Goal: Task Accomplishment & Management: Manage account settings

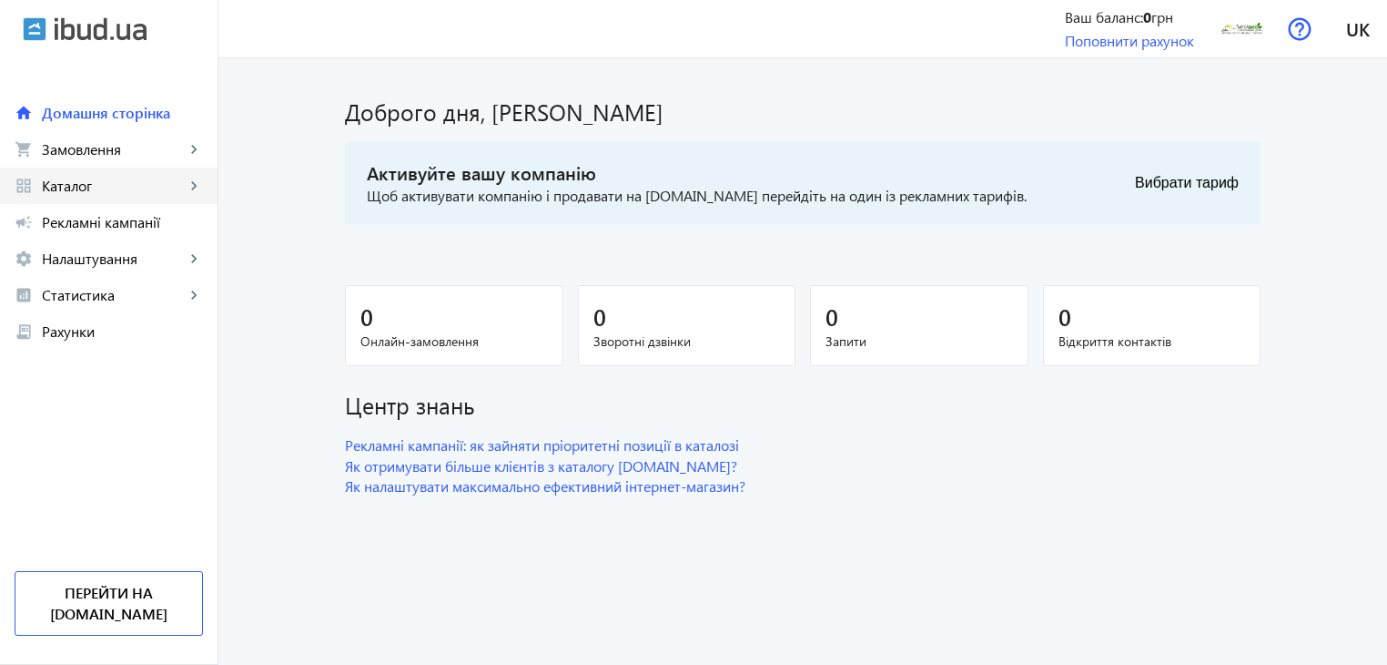
click at [182, 182] on span "Каталог" at bounding box center [113, 186] width 143 height 18
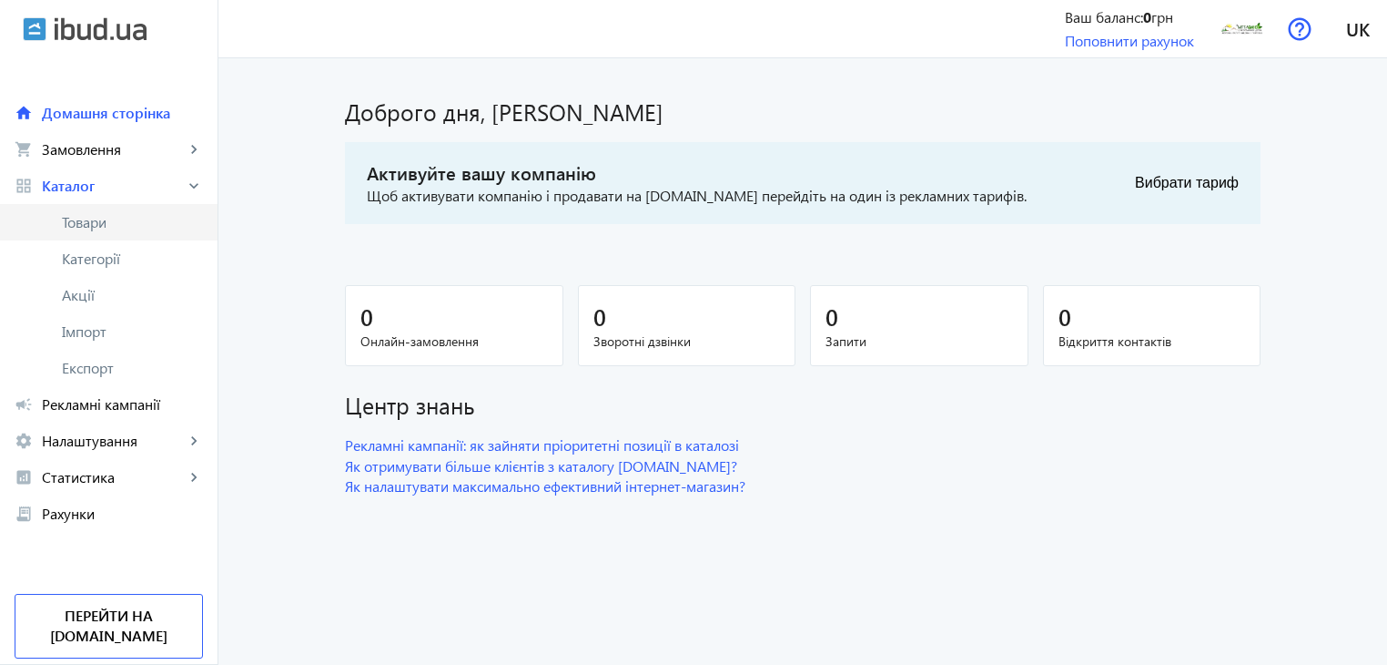
click at [105, 219] on span "Товари" at bounding box center [132, 222] width 141 height 18
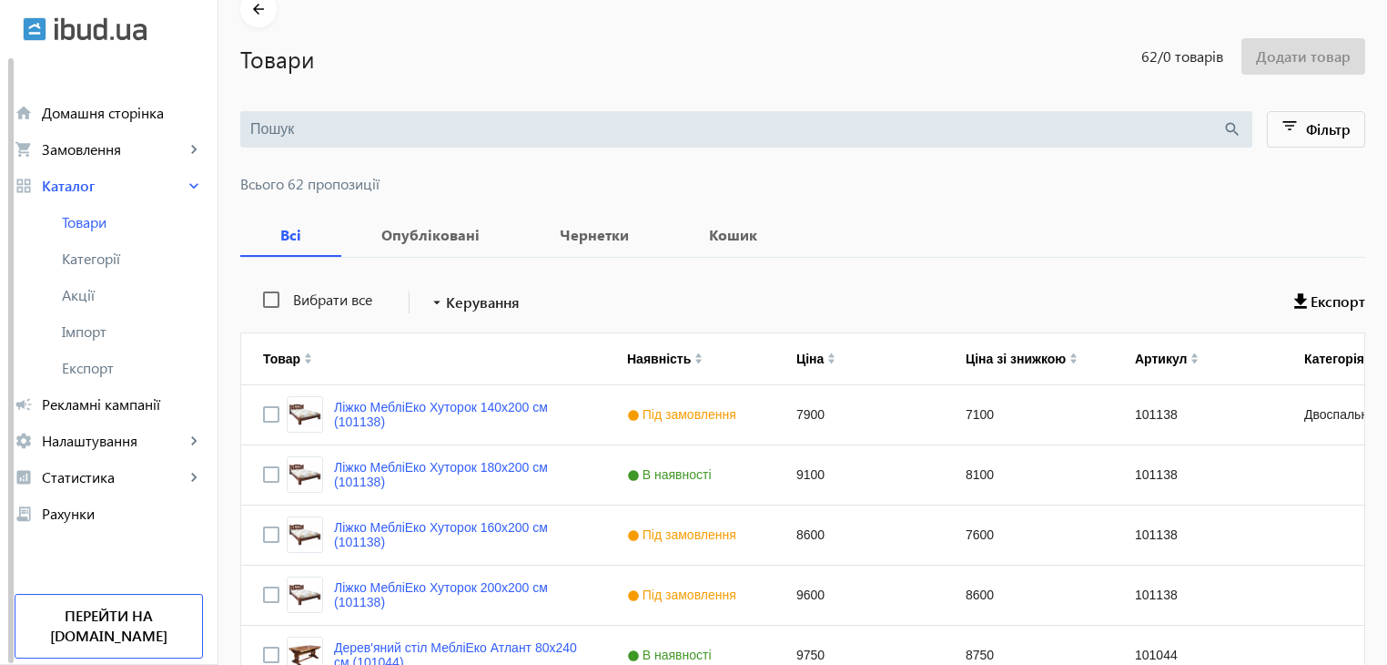
scroll to position [182, 0]
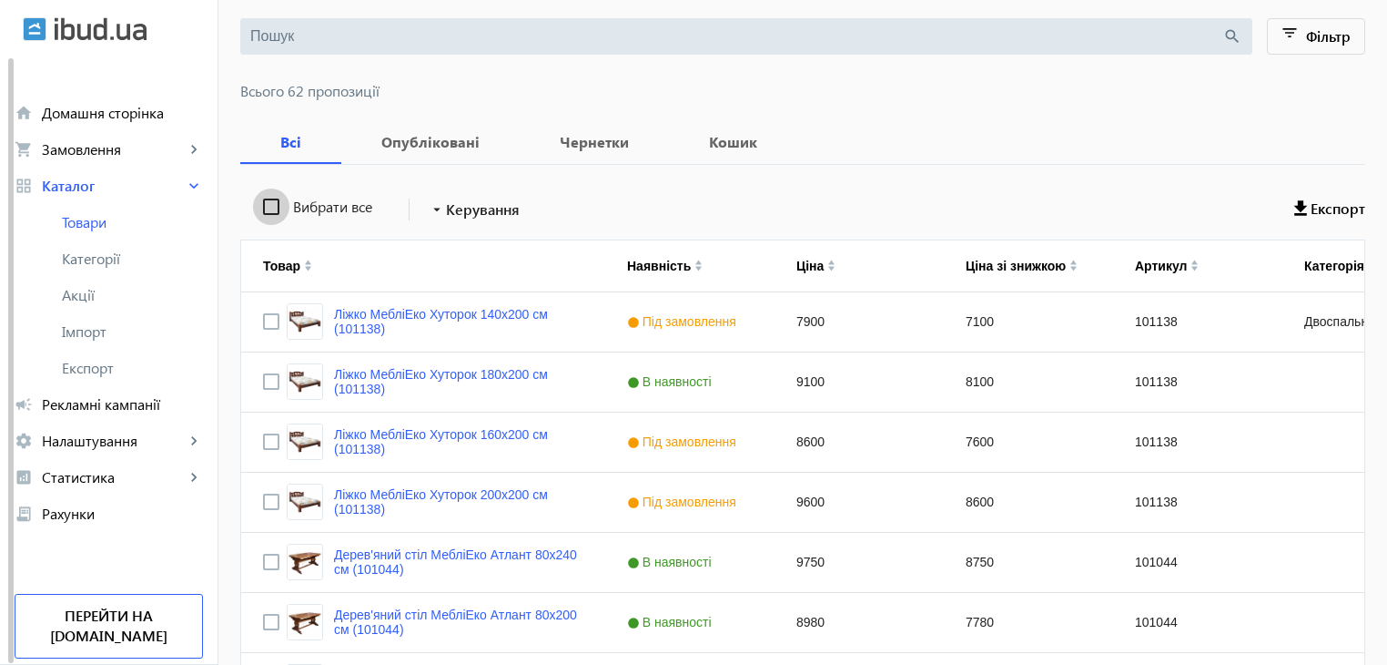
click at [255, 211] on input "Вибрати все" at bounding box center [271, 206] width 36 height 36
checkbox input "true"
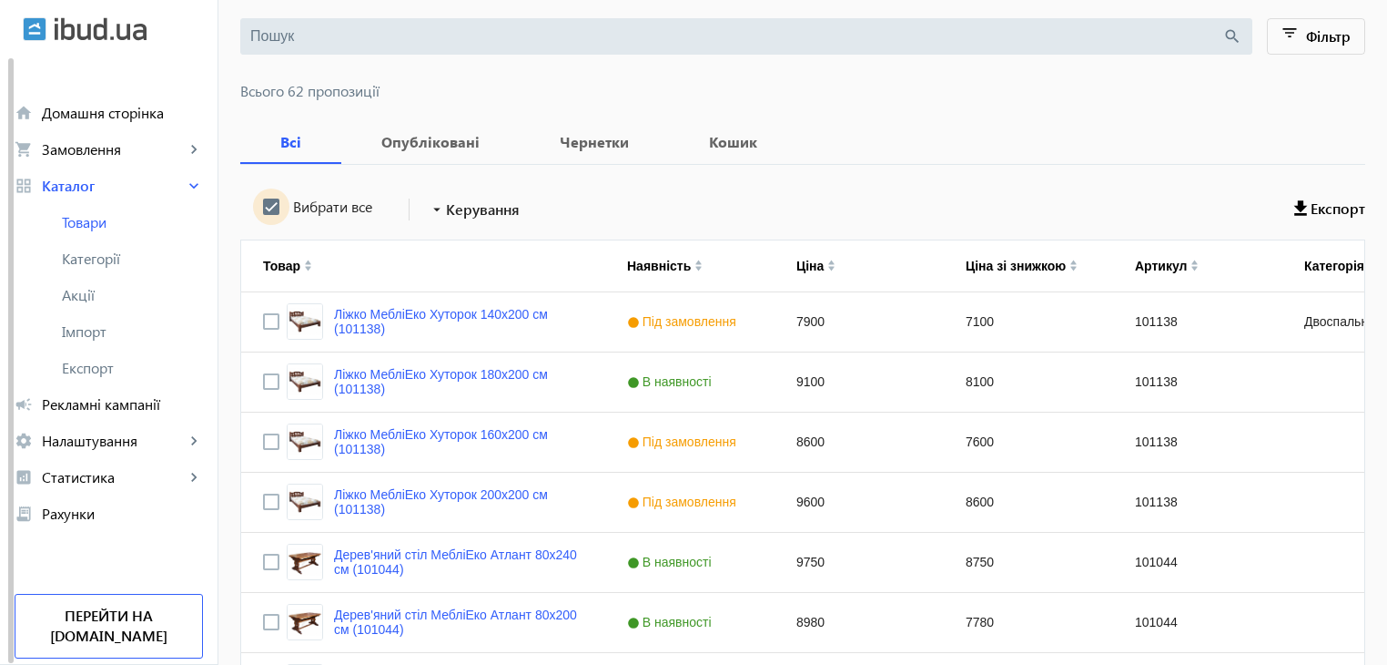
checkbox input "true"
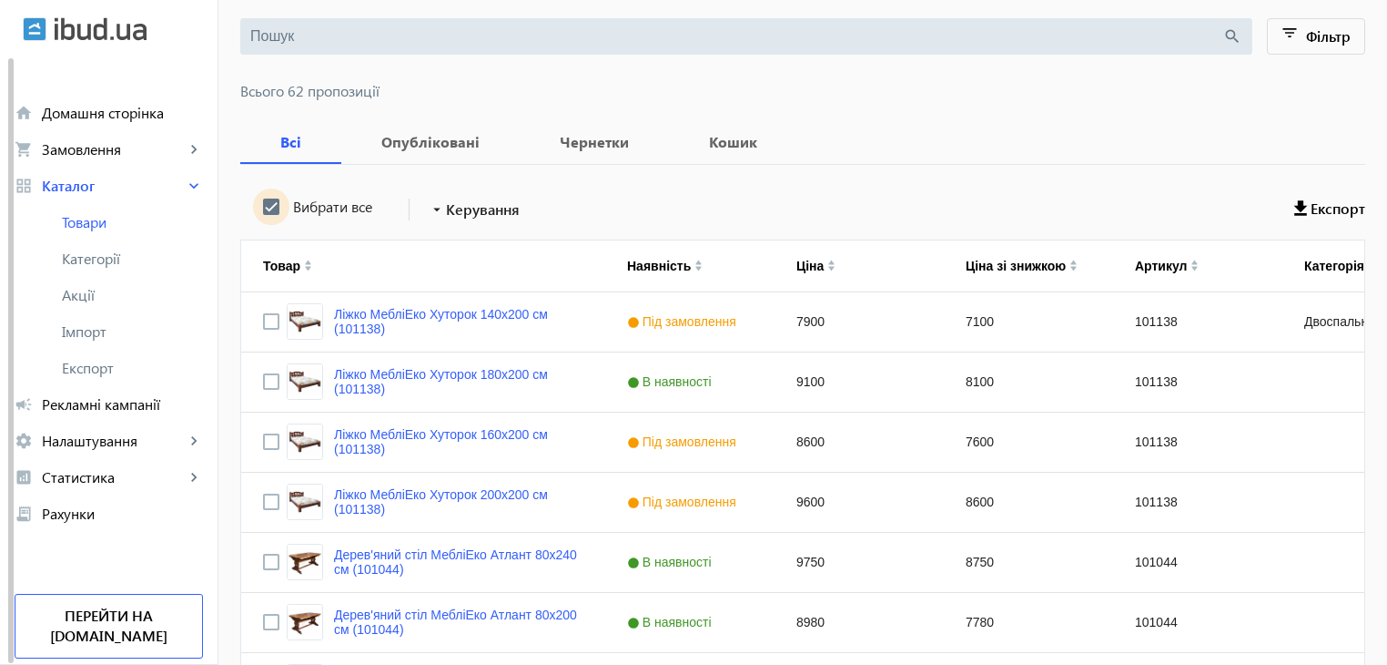
checkbox input "true"
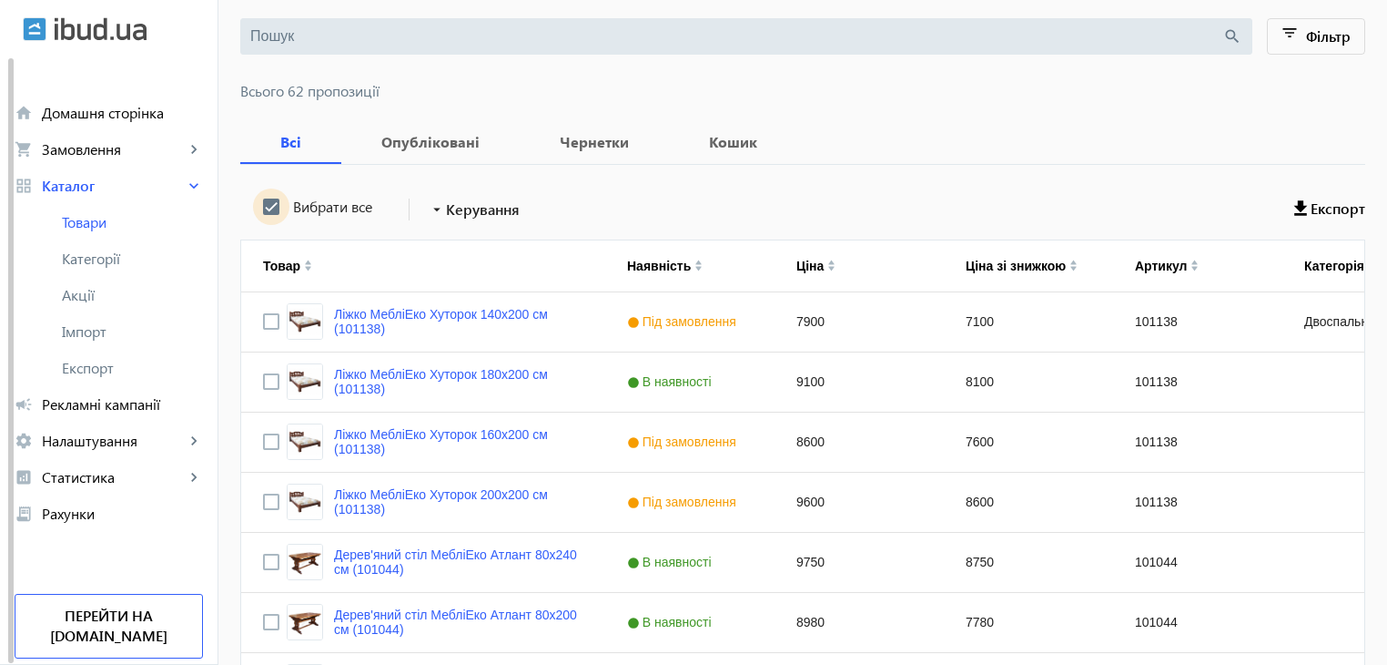
checkbox input "true"
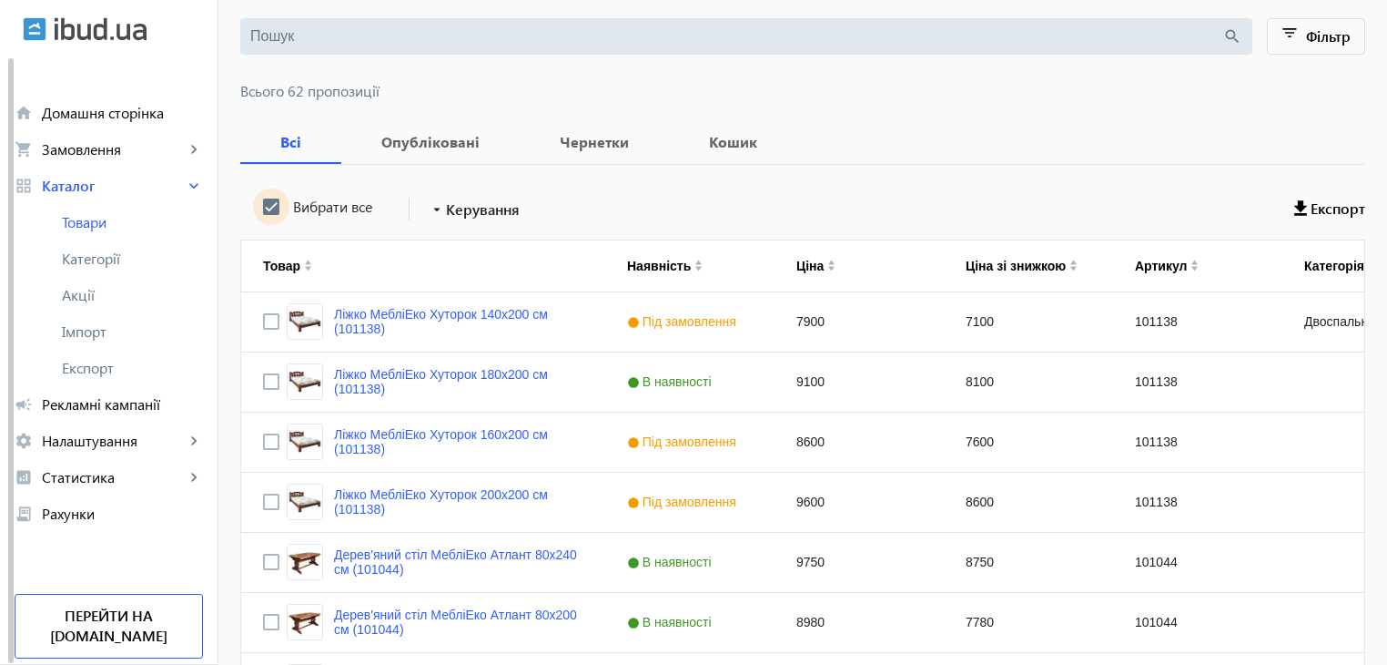
checkbox input "true"
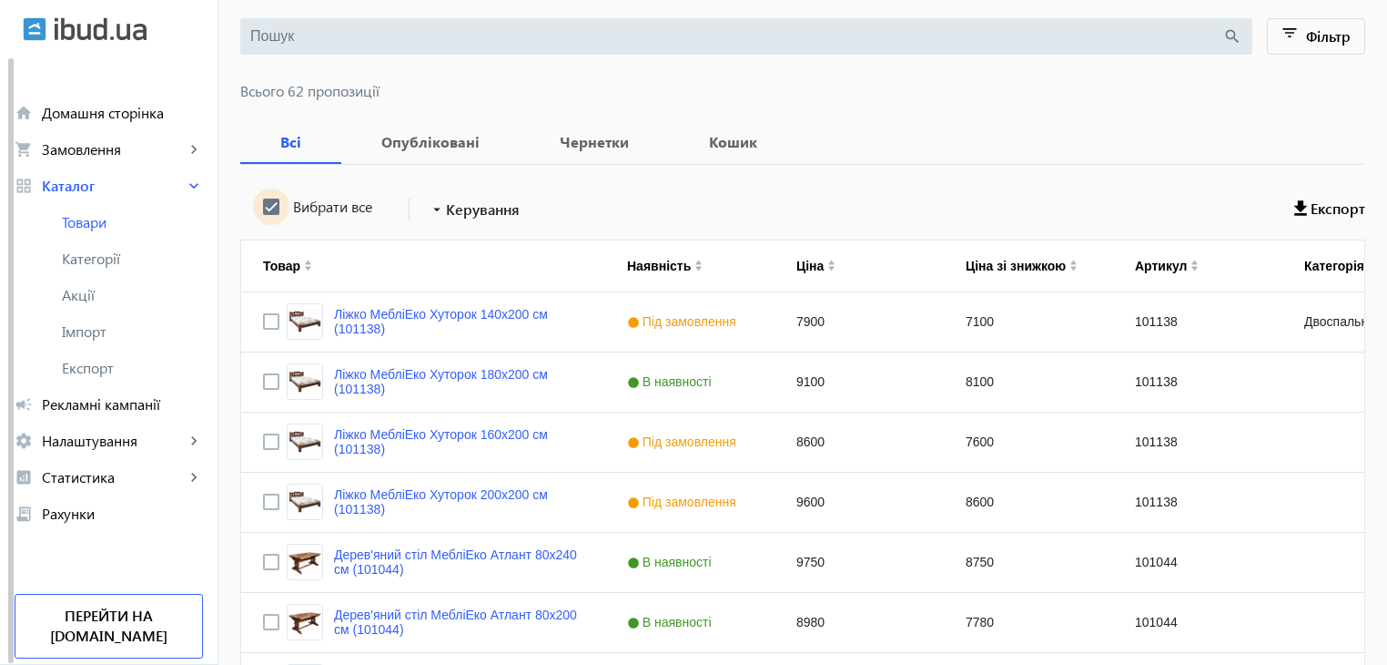
checkbox input "true"
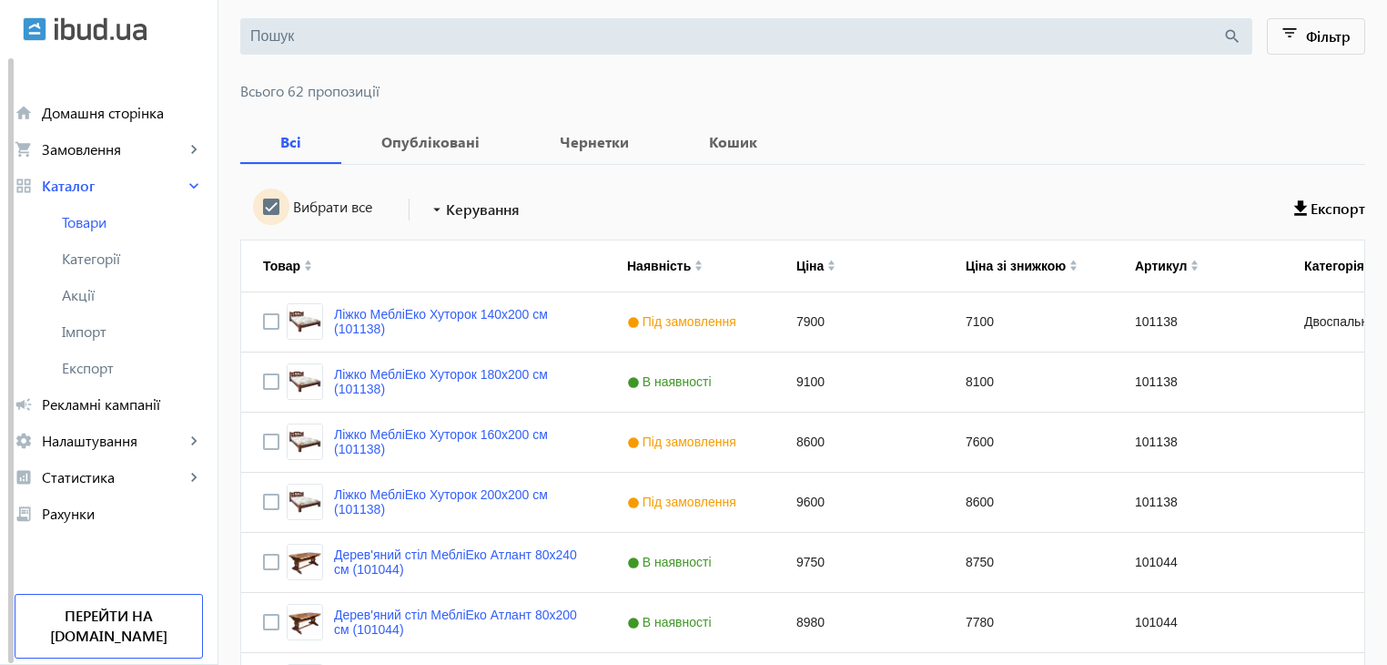
checkbox input "true"
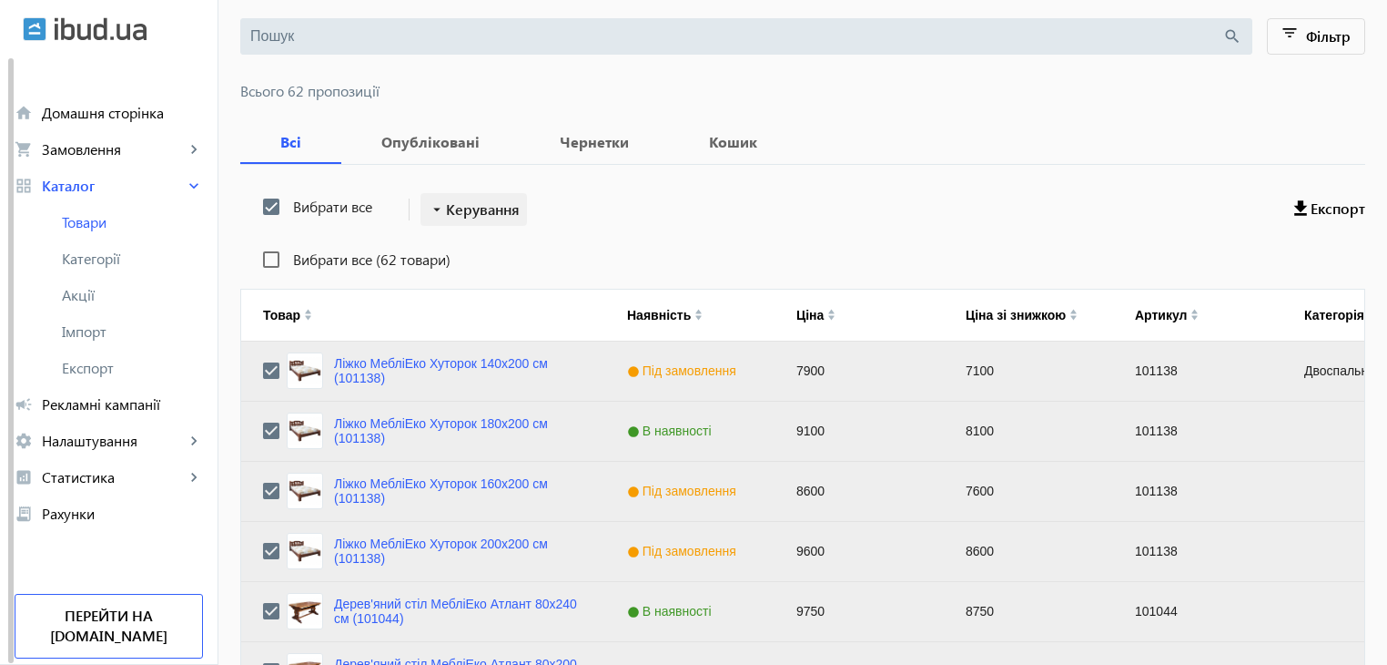
click at [466, 203] on span "Керування" at bounding box center [483, 209] width 74 height 22
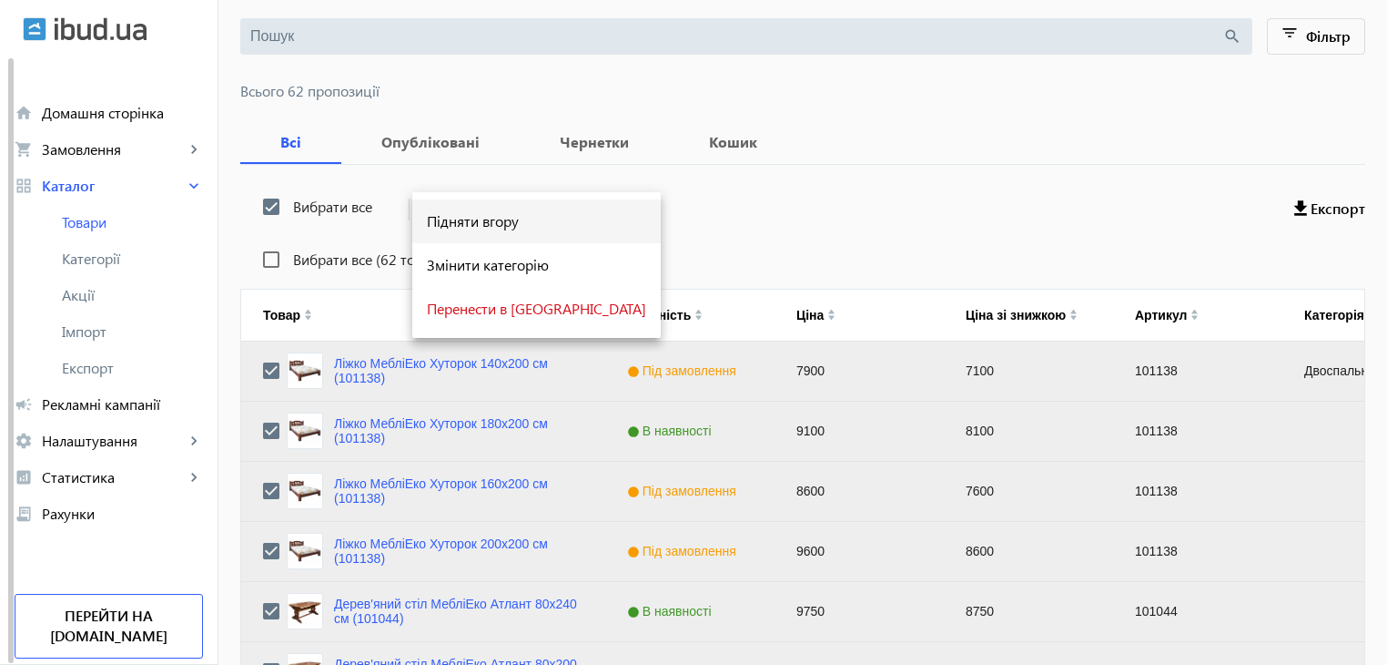
click at [463, 233] on button "Підняти вгору" at bounding box center [536, 221] width 249 height 44
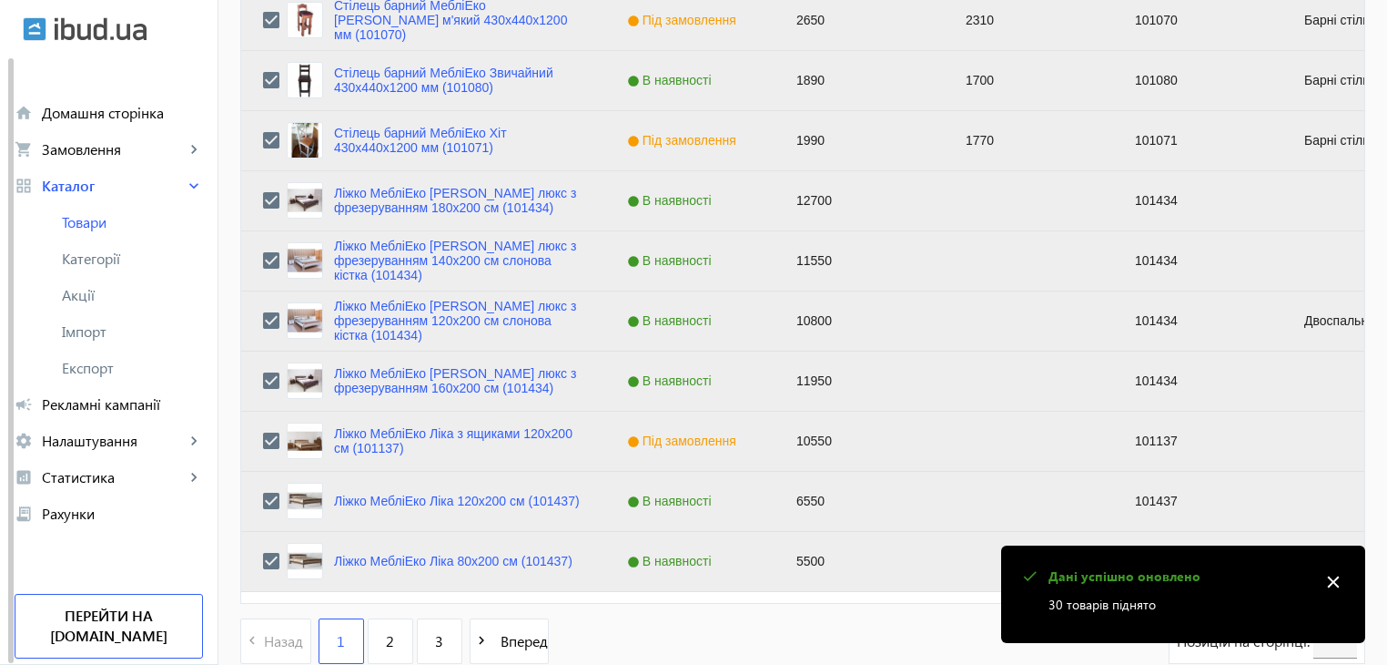
scroll to position [1835, 0]
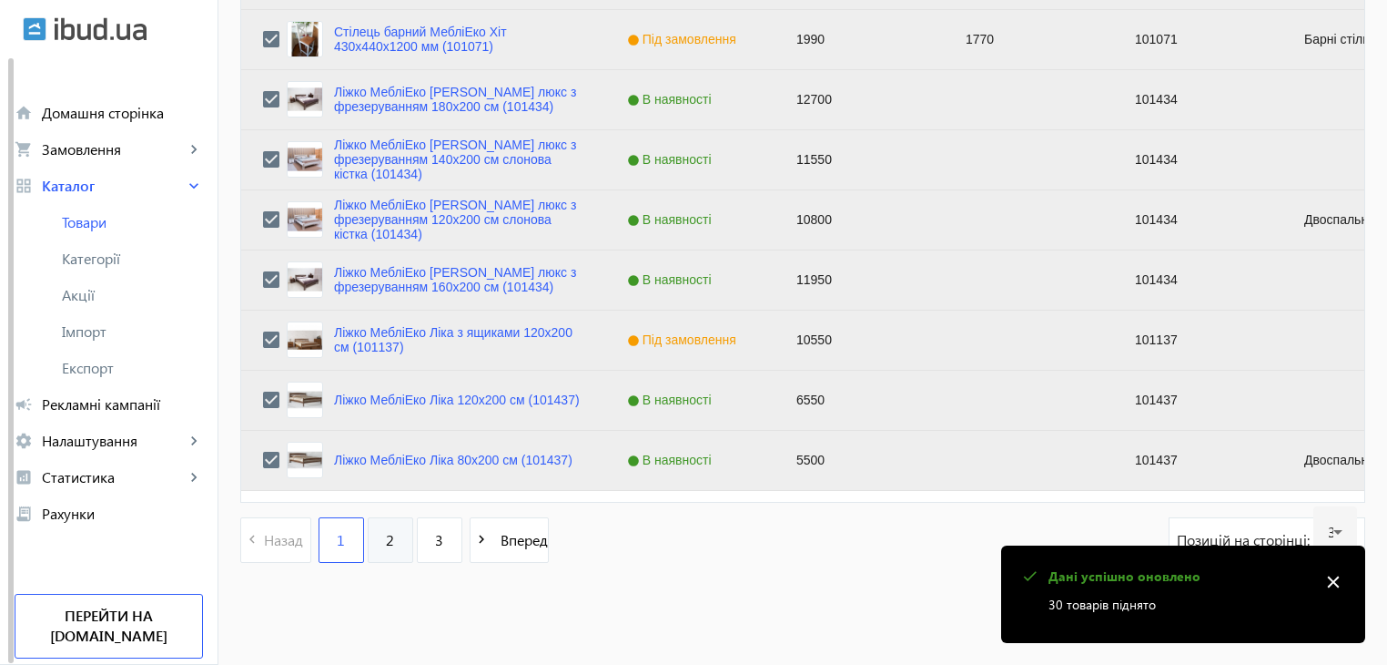
click at [386, 541] on span "2" at bounding box center [390, 540] width 8 height 20
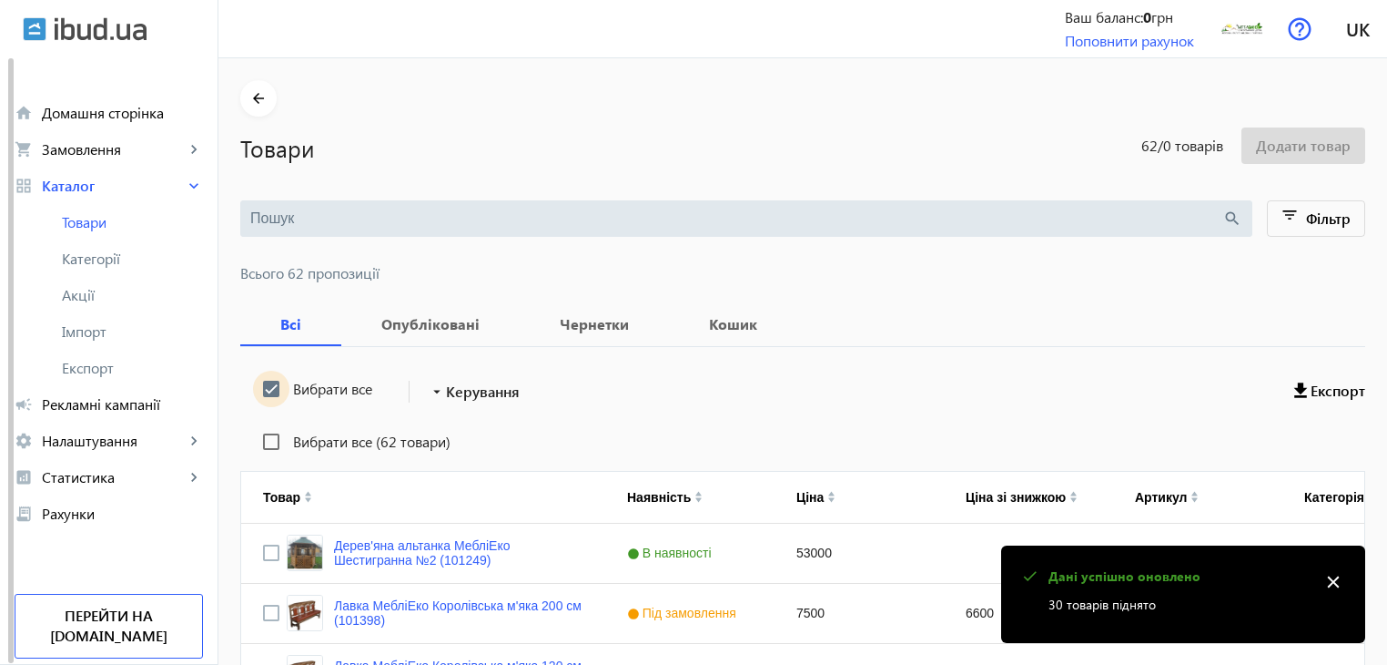
click at [266, 389] on input "Вибрати все" at bounding box center [271, 389] width 36 height 36
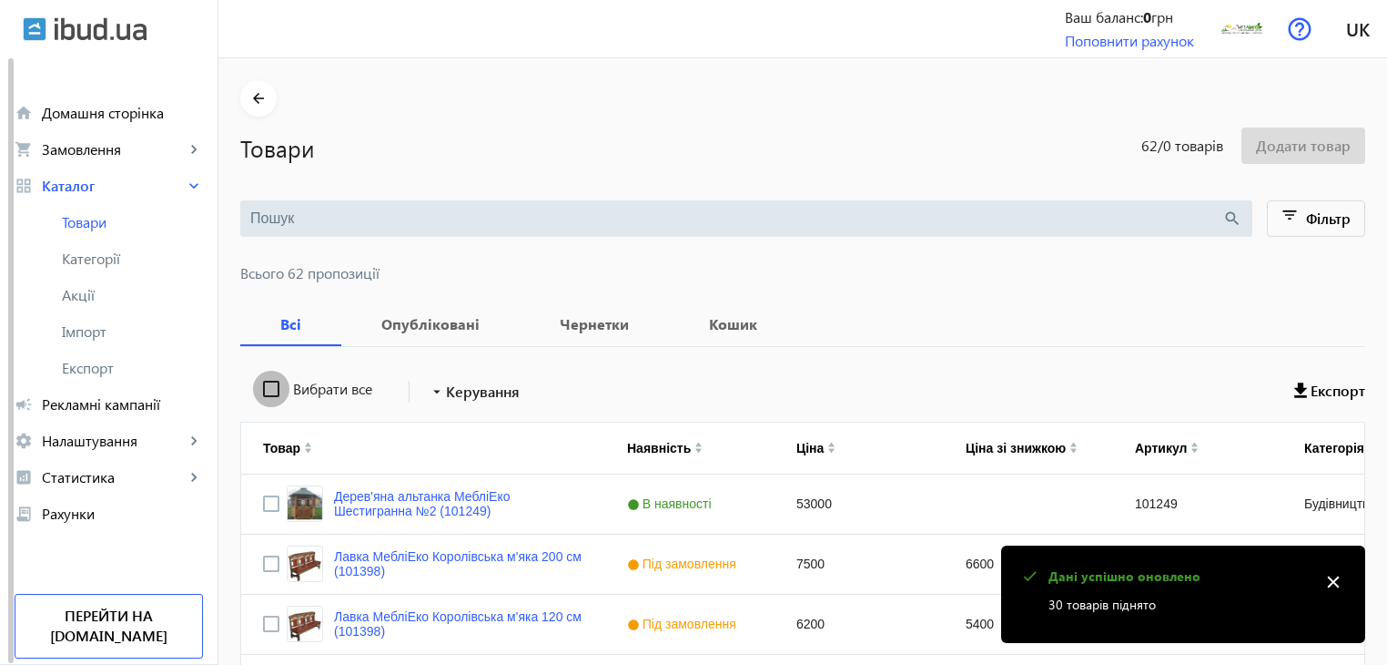
click at [266, 389] on input "Вибрати все" at bounding box center [271, 389] width 36 height 36
checkbox input "true"
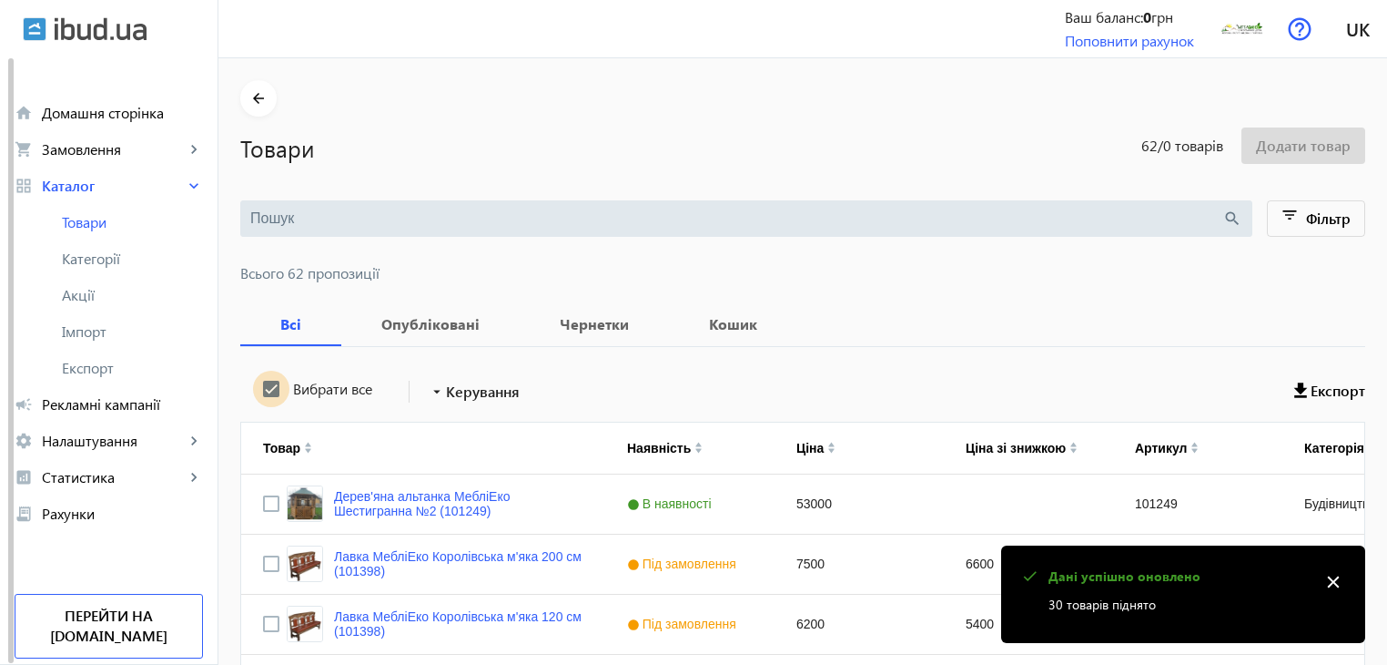
checkbox input "true"
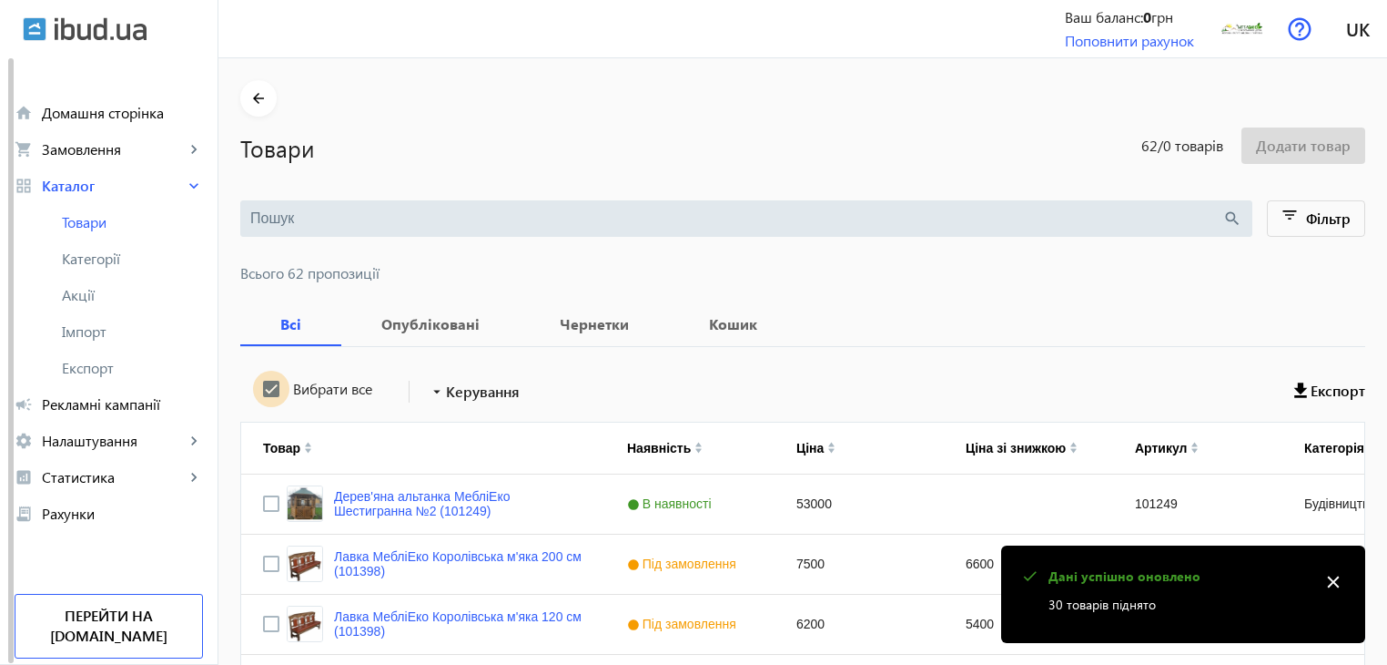
checkbox input "true"
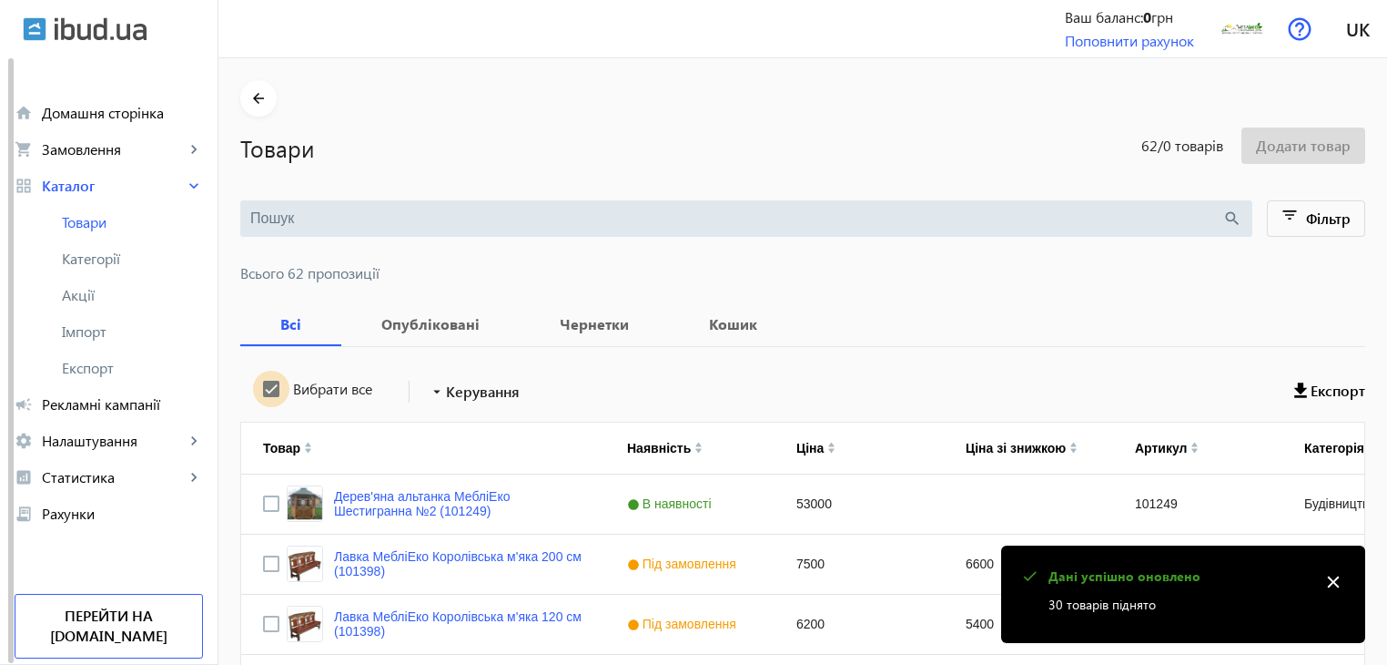
checkbox input "true"
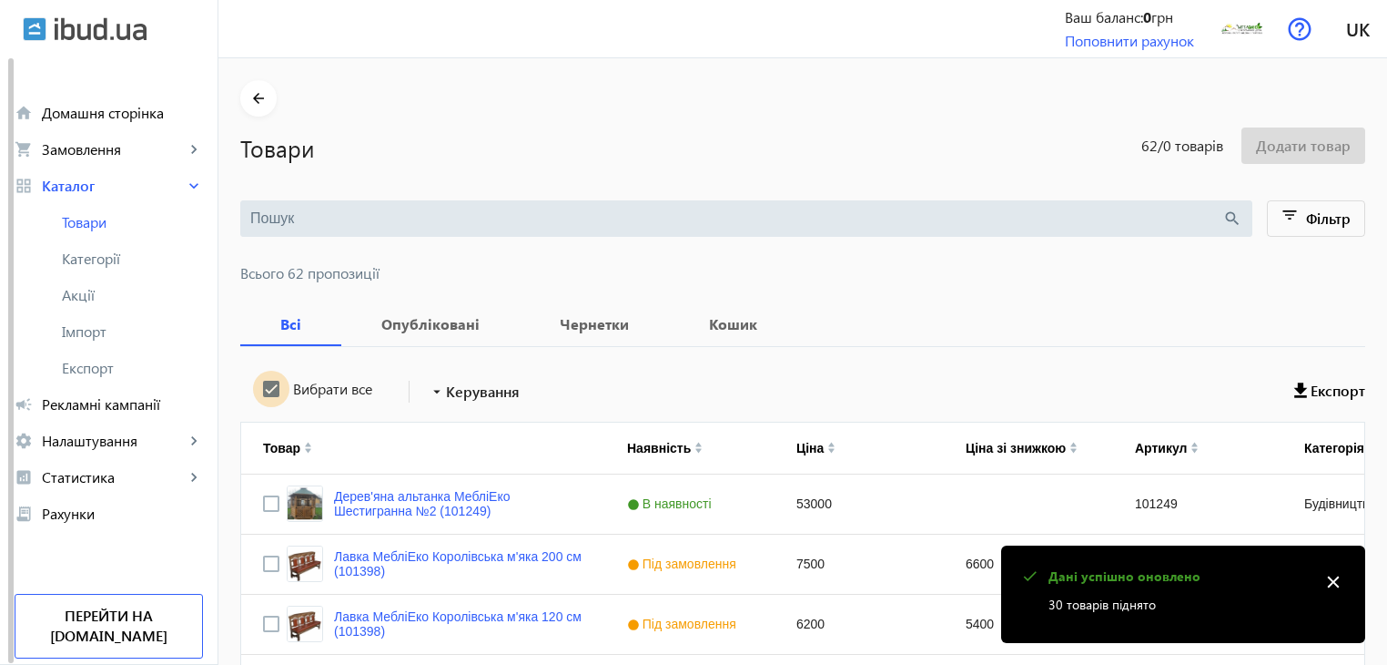
checkbox input "true"
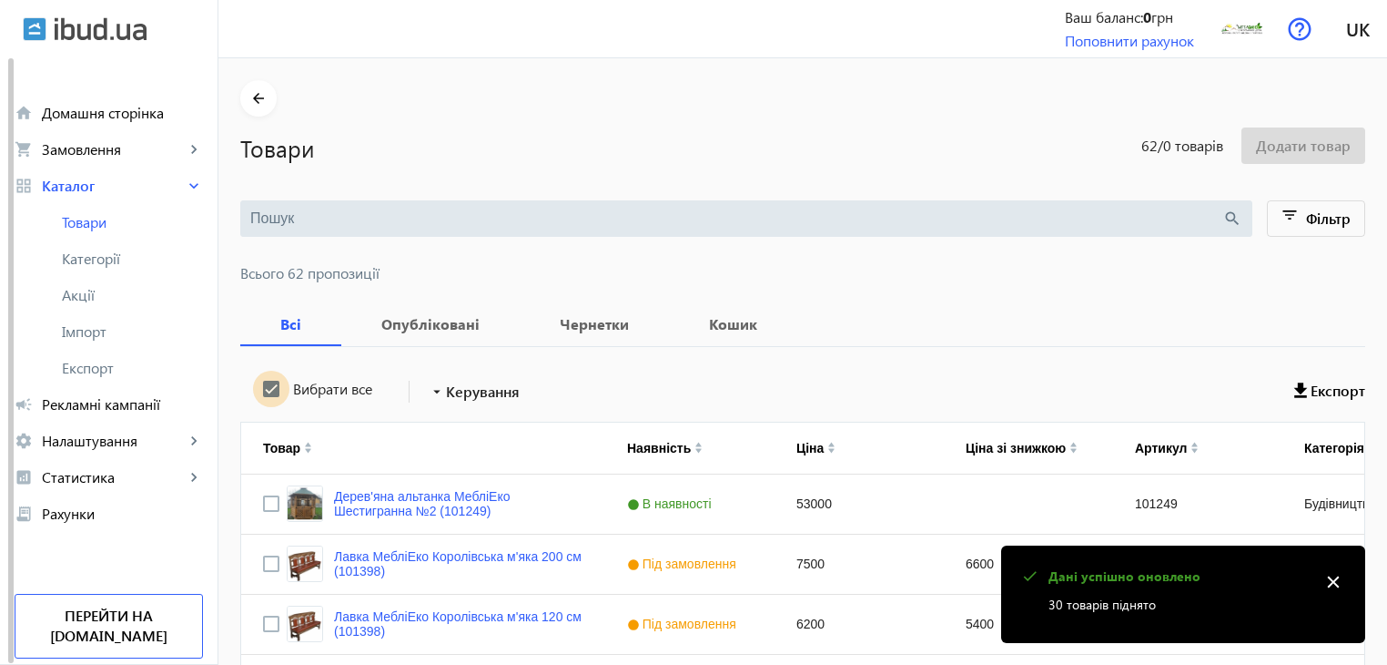
checkbox input "true"
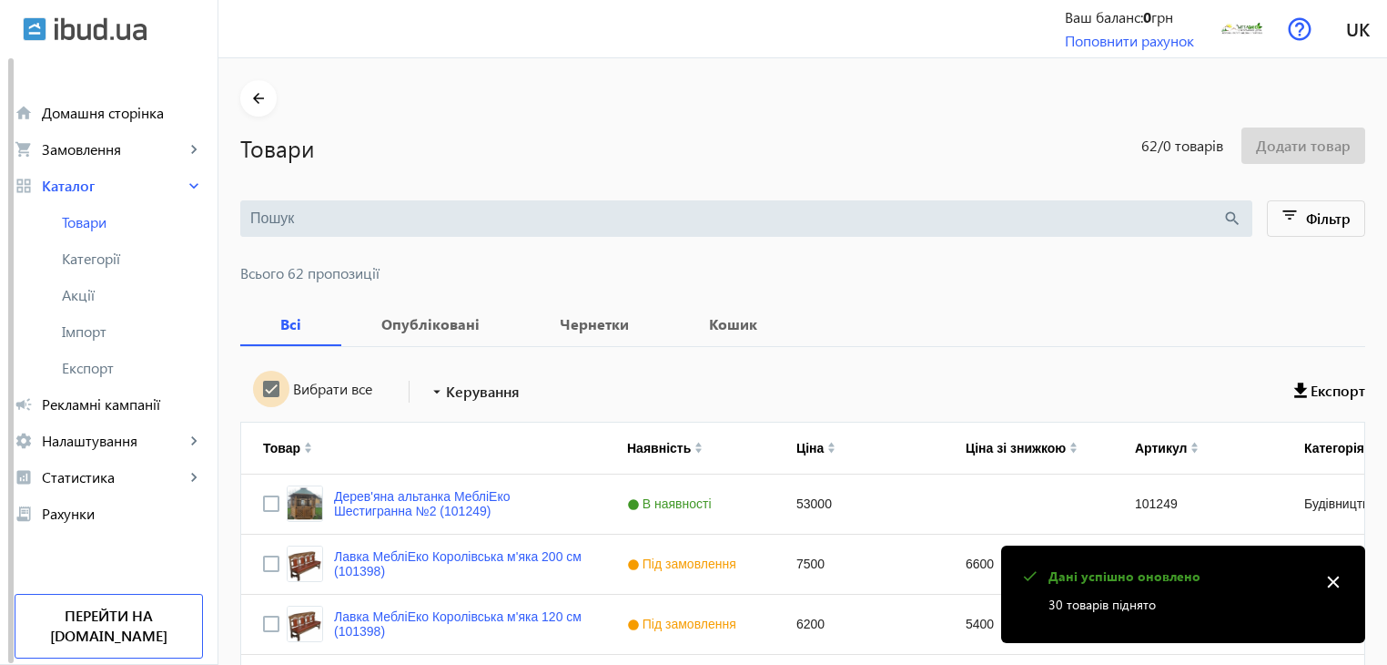
checkbox input "true"
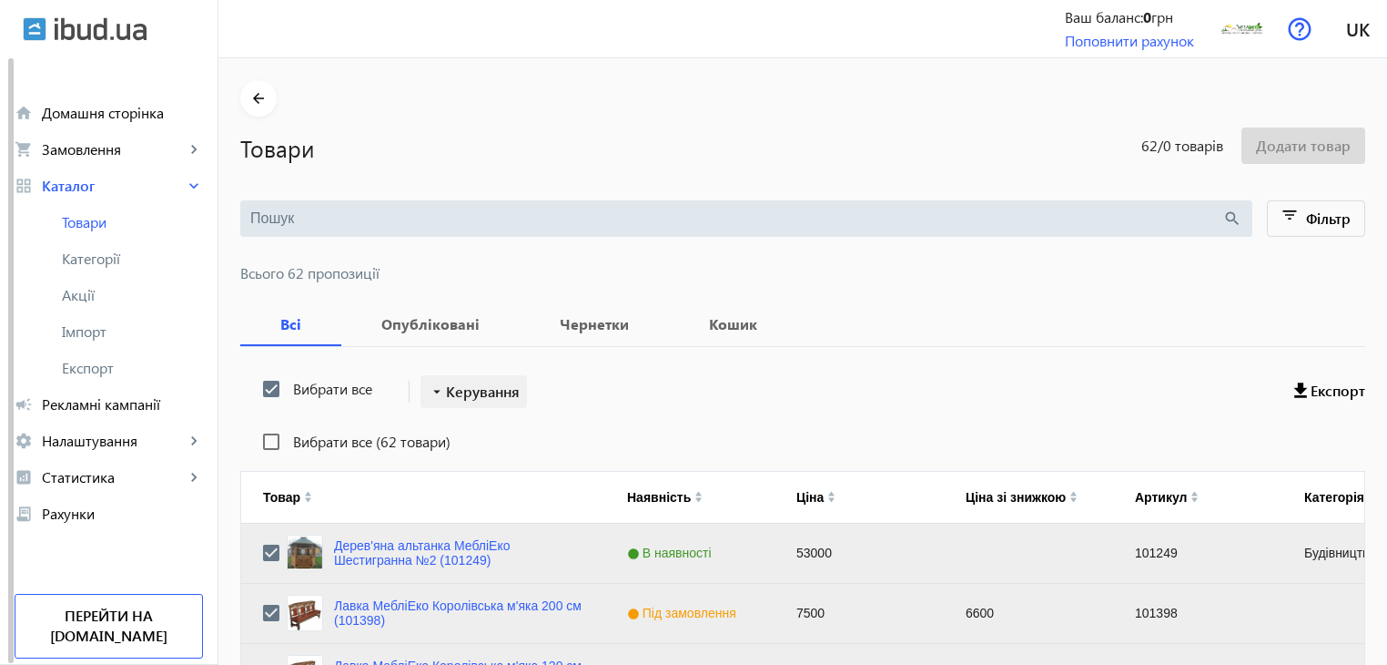
click at [481, 391] on span "Керування" at bounding box center [483, 392] width 74 height 22
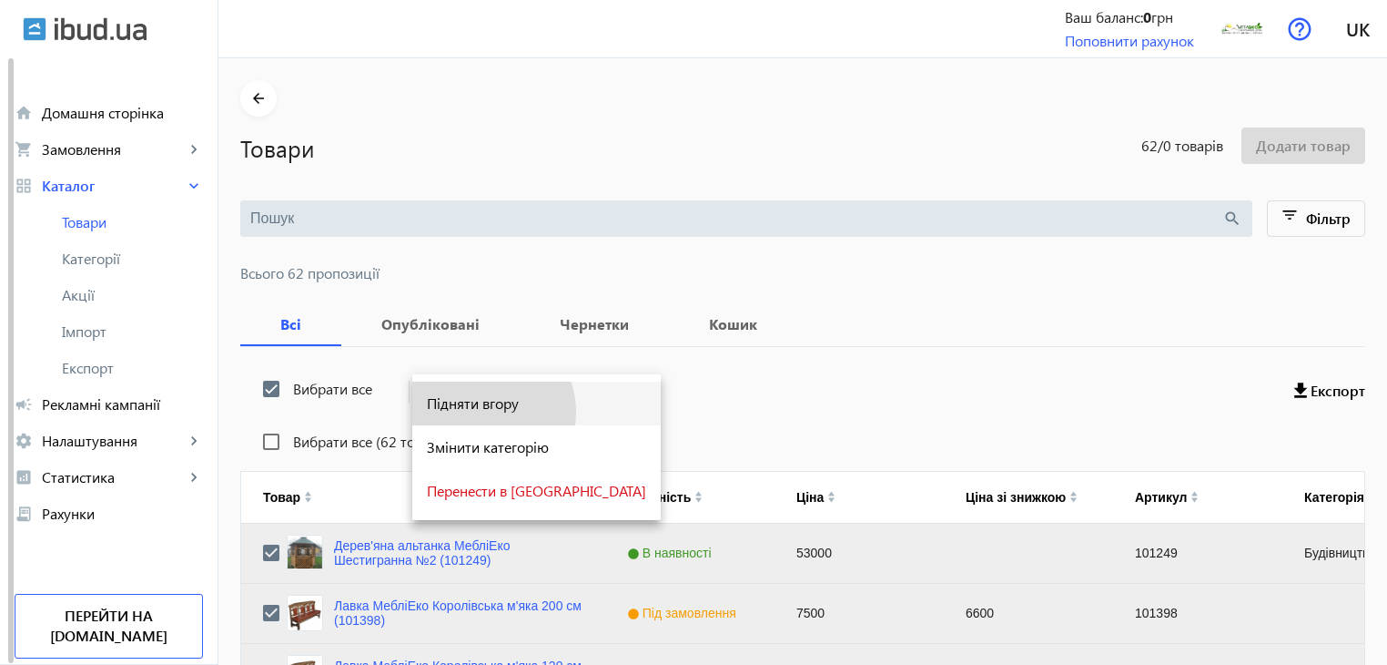
click at [479, 412] on button "Підняти вгору" at bounding box center [536, 403] width 249 height 44
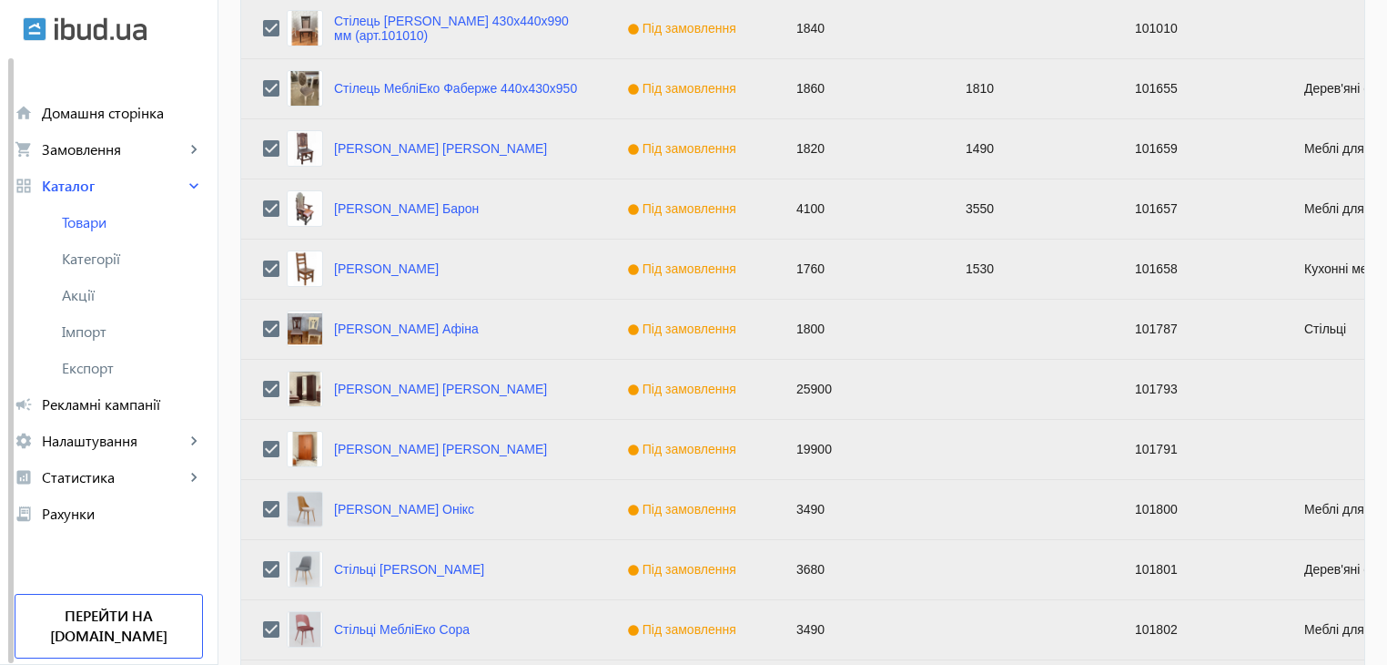
scroll to position [1835, 0]
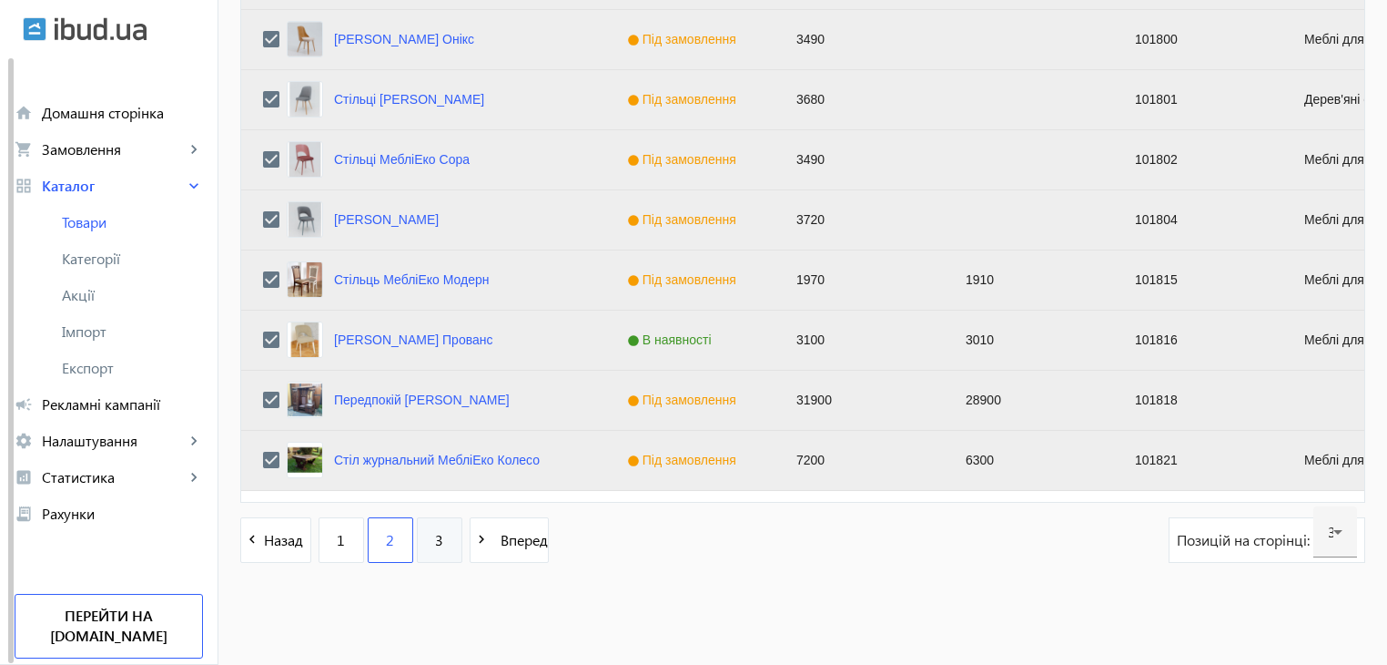
click at [435, 542] on span "3" at bounding box center [439, 540] width 8 height 20
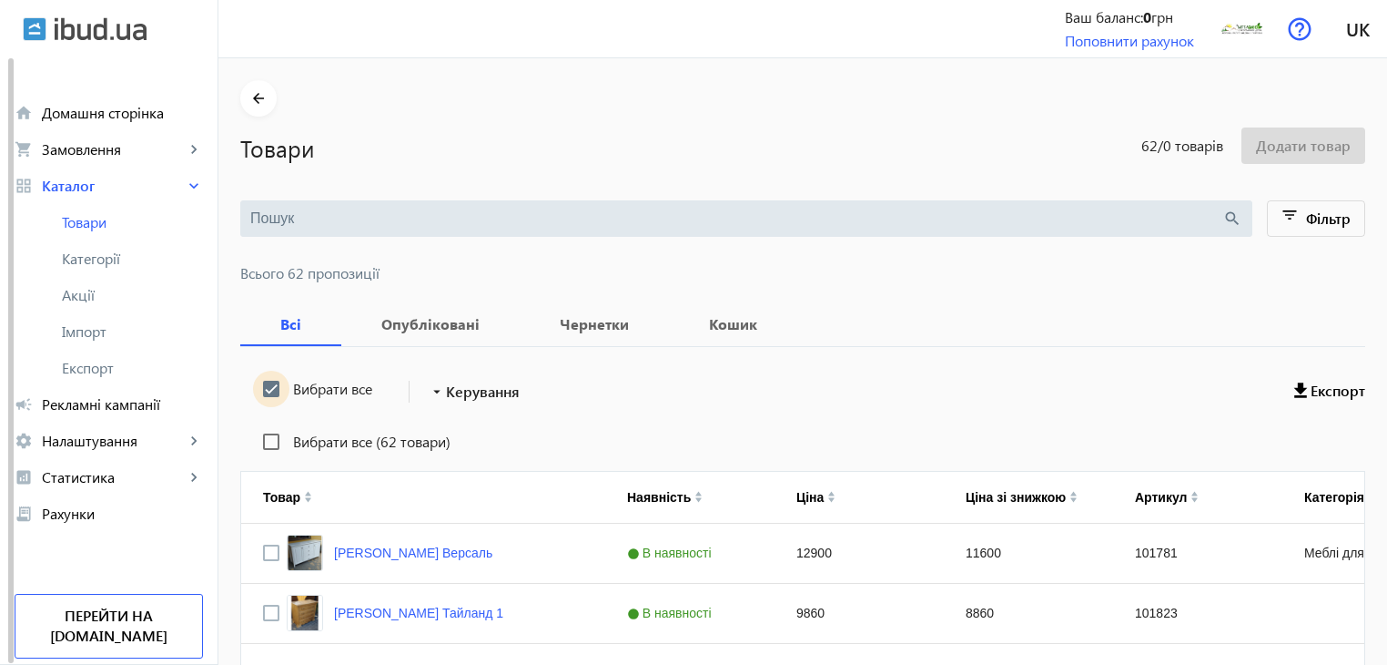
click at [255, 385] on input "Вибрати все" at bounding box center [271, 389] width 36 height 36
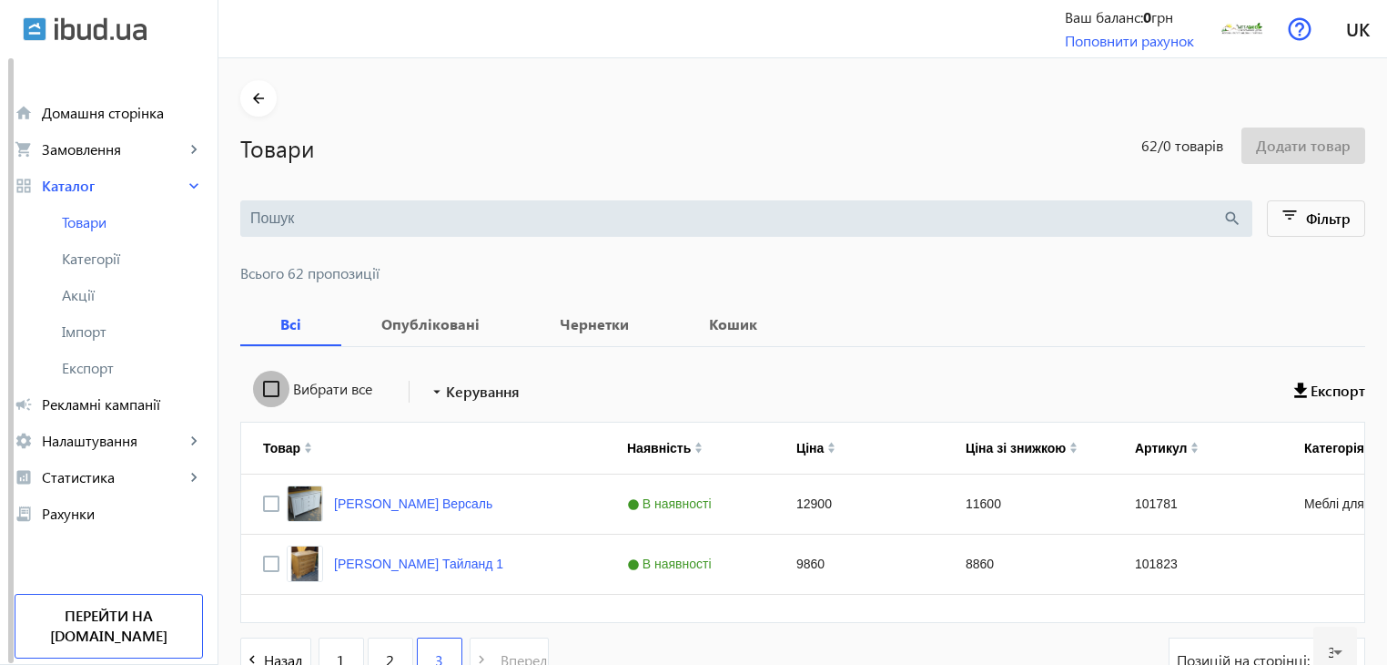
click at [255, 385] on input "Вибрати все" at bounding box center [271, 389] width 36 height 36
checkbox input "true"
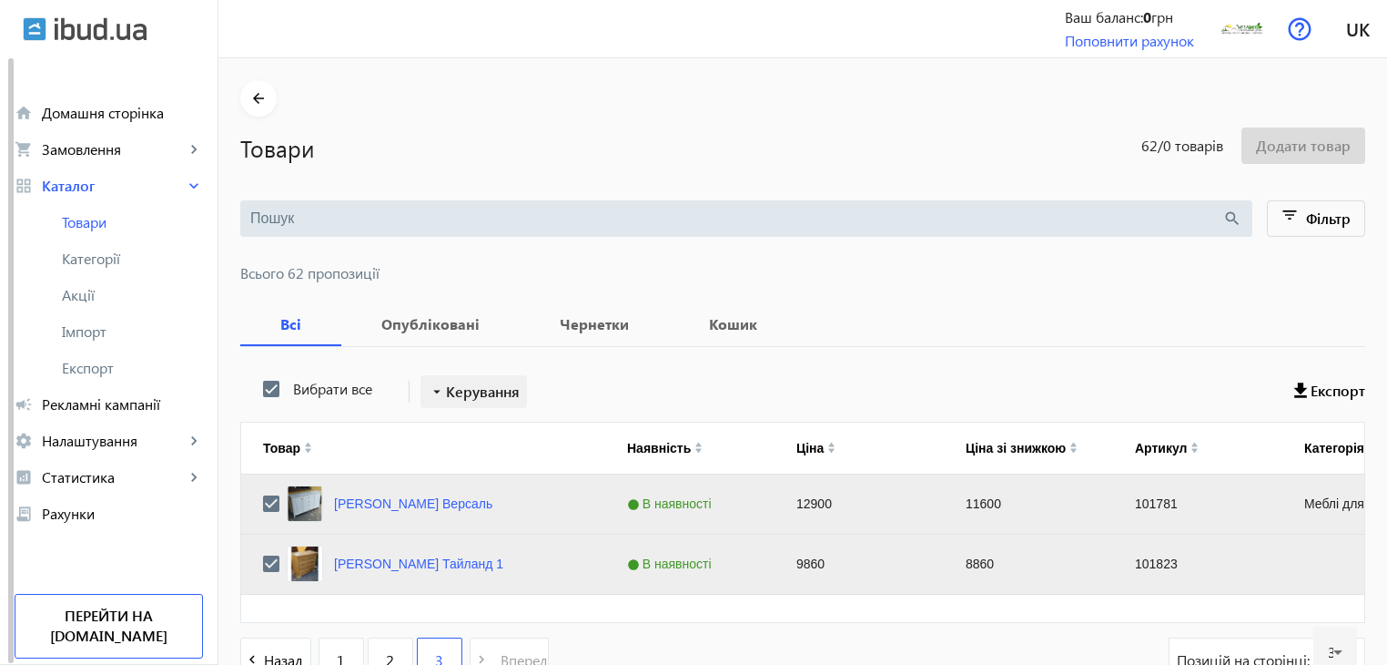
click at [446, 398] on span "Керування" at bounding box center [483, 392] width 74 height 22
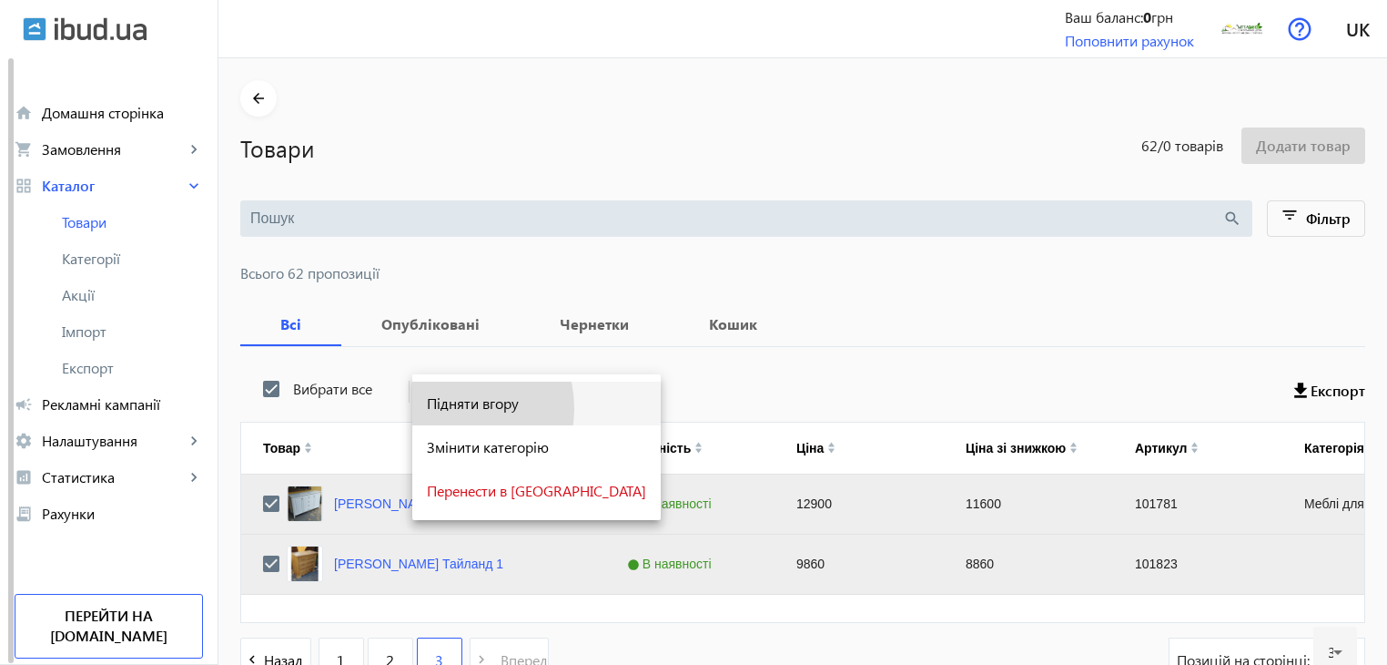
click at [445, 409] on span "Підняти вгору" at bounding box center [536, 403] width 219 height 15
